Goal: Information Seeking & Learning: Learn about a topic

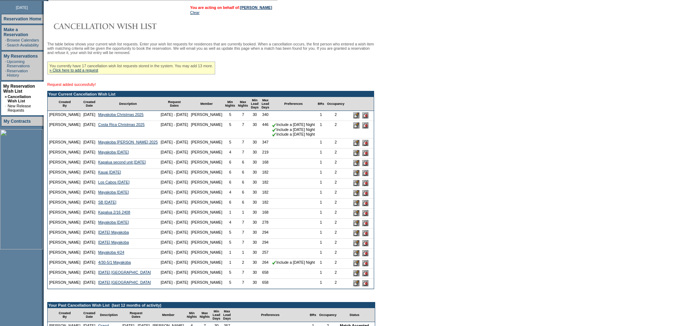
scroll to position [143, 0]
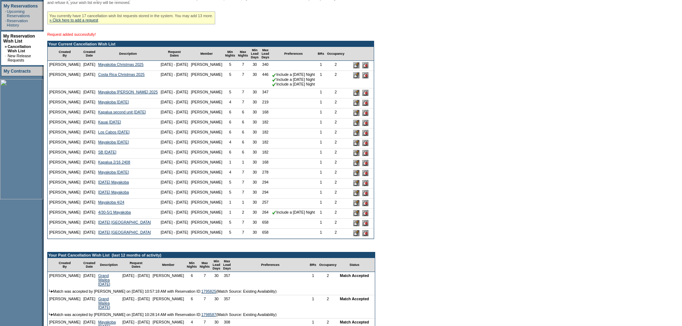
click at [454, 129] on form "Follow Us ::" at bounding box center [341, 247] width 682 height 781
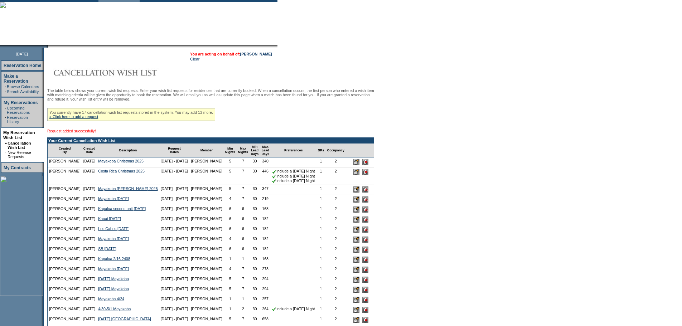
scroll to position [0, 0]
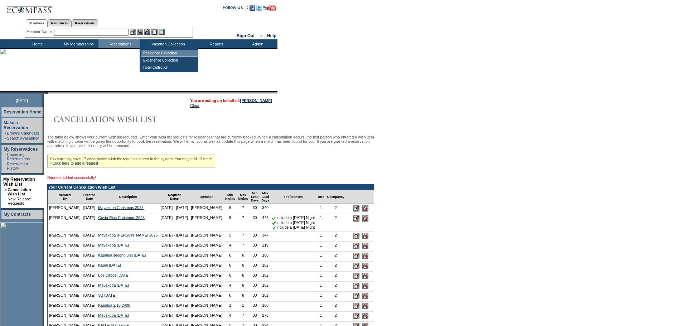
click at [175, 52] on td "Residence Collection" at bounding box center [169, 53] width 56 height 7
